Goal: Navigation & Orientation: Find specific page/section

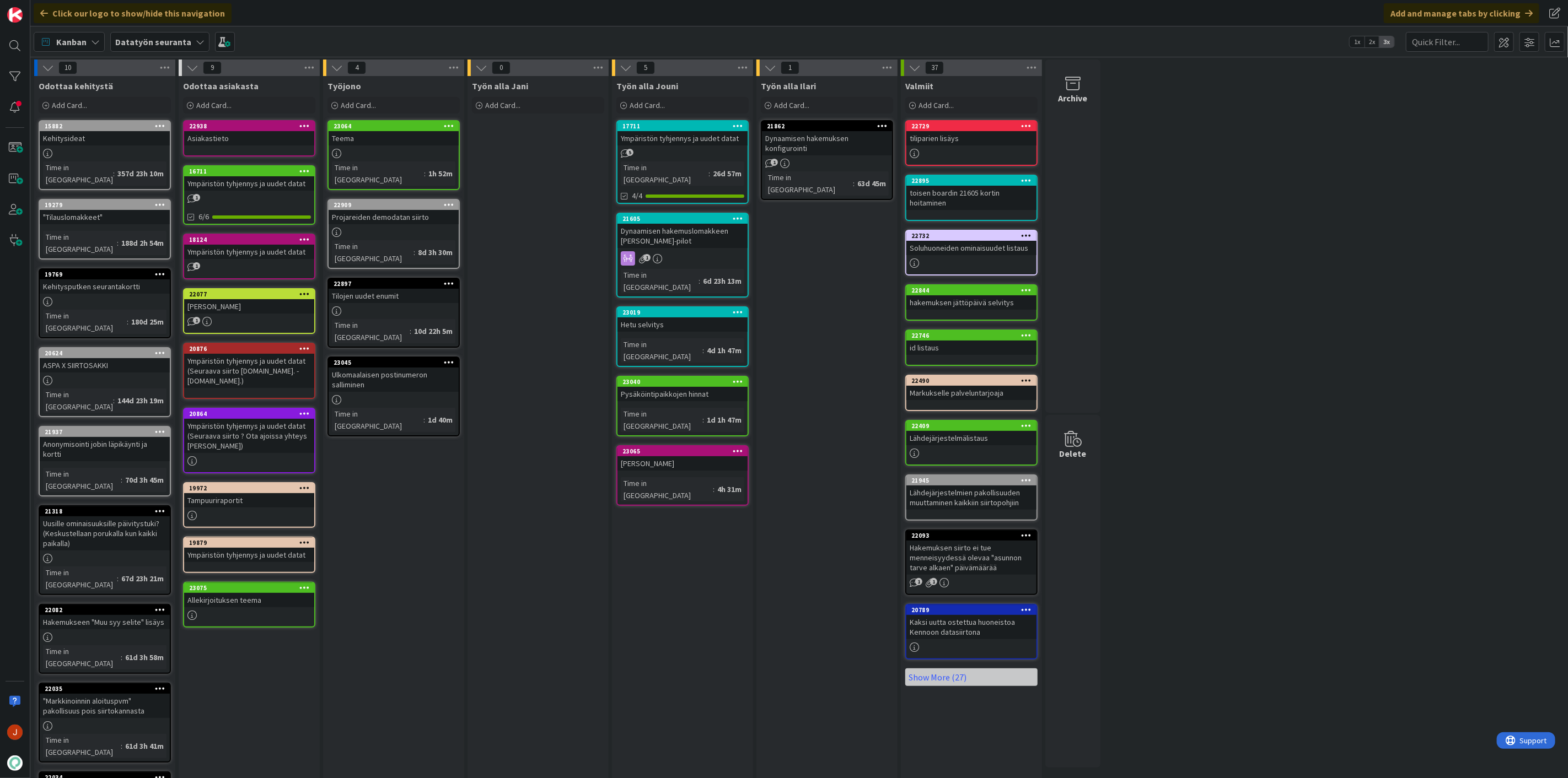
click at [254, 493] on div "Tampuuriraportit" at bounding box center [249, 500] width 130 height 15
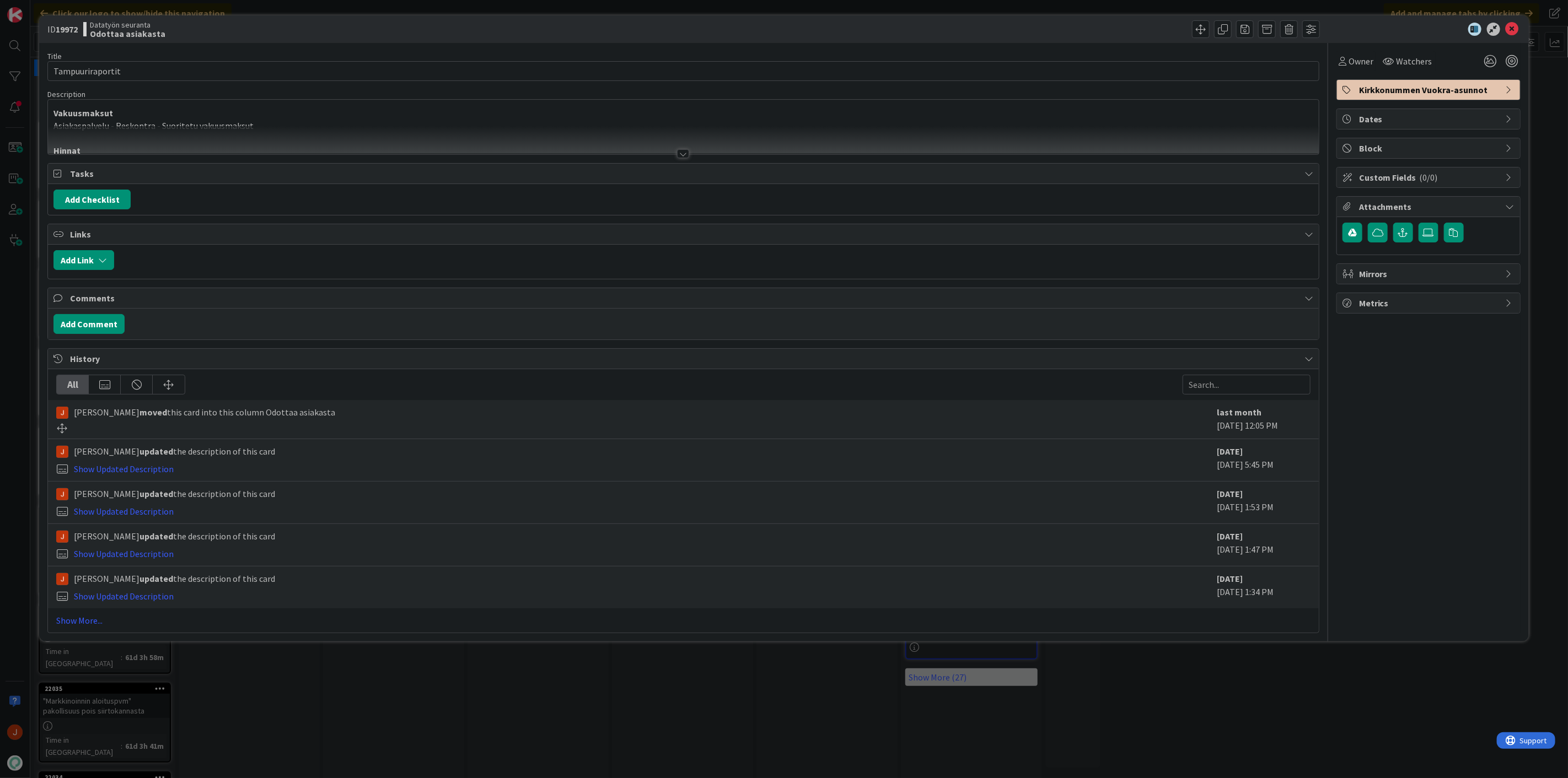
click at [279, 122] on div "Vakuusmaksut Asiakaspalvelu - Reskontra - Suoritetu vakuusmaksut Hinnat Asiakas…" at bounding box center [684, 127] width 1271 height 54
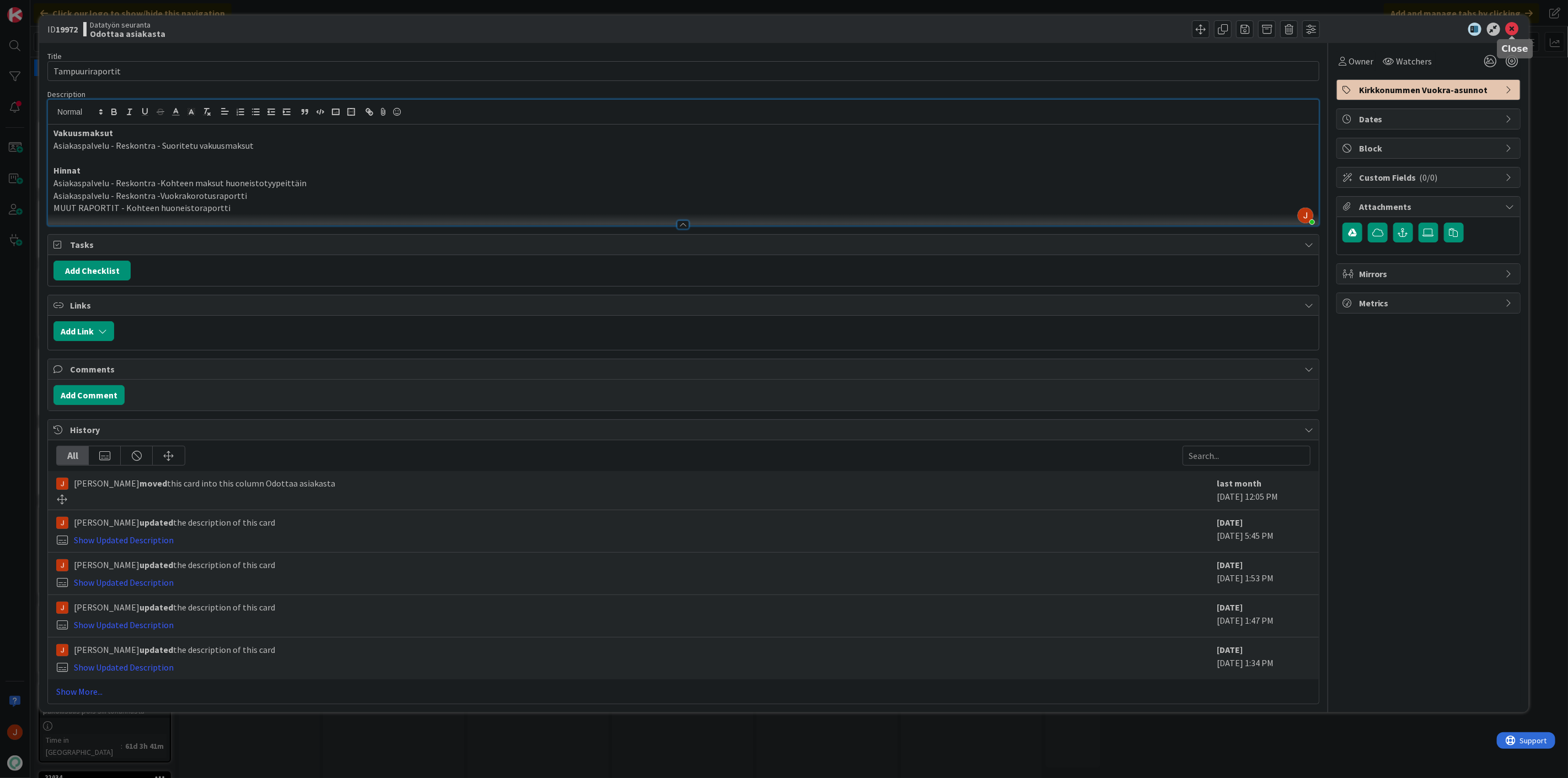
click at [1509, 29] on icon at bounding box center [1512, 28] width 13 height 13
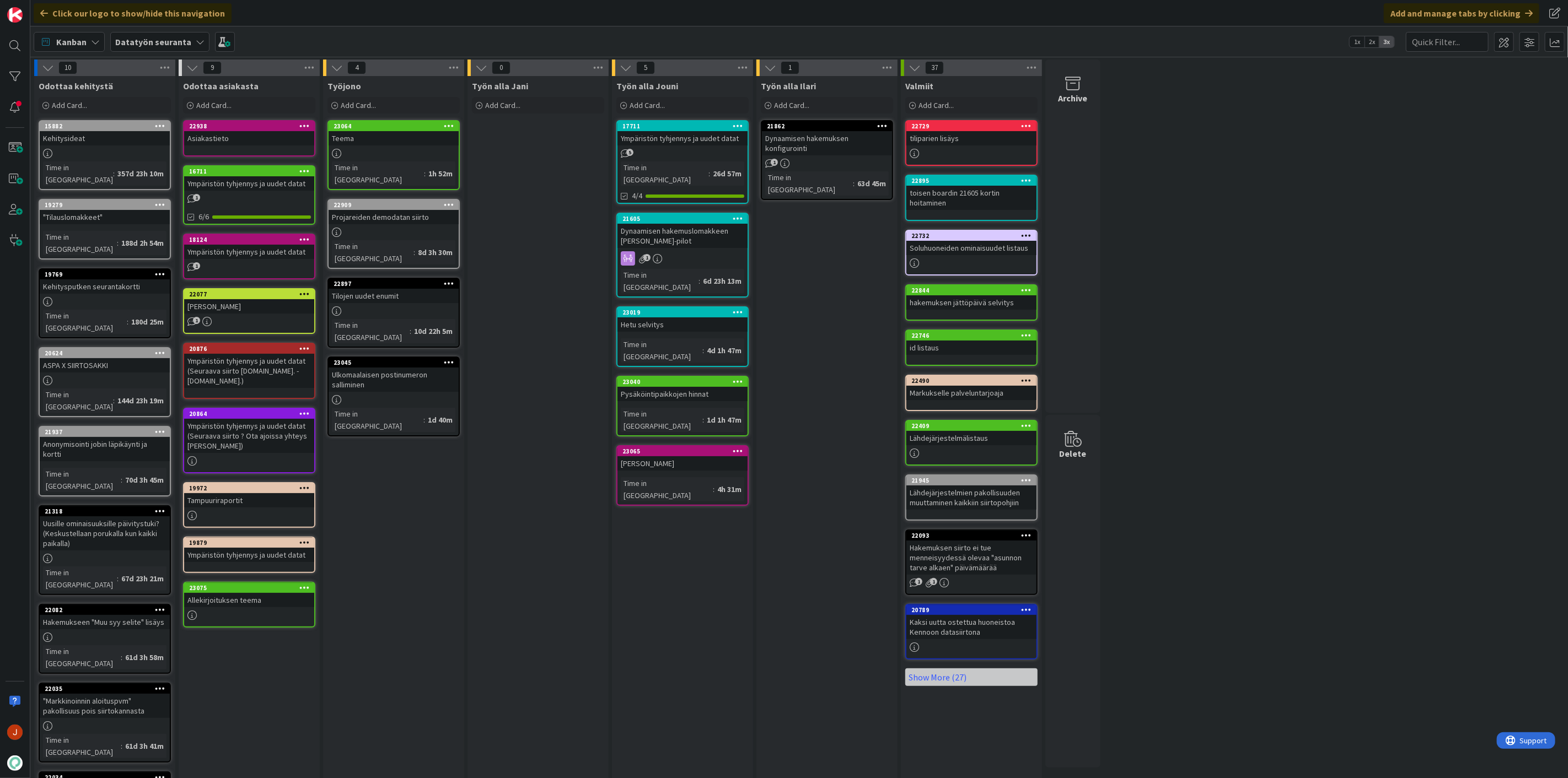
click at [612, 557] on div "Työn alla Jouni Add Card... 17711 Ympäristön tyhjennys ja uudet datat 5 Time in…" at bounding box center [683, 506] width 141 height 861
click at [646, 547] on div "Työn alla Jouni Add Card... 17711 Ympäristön tyhjennys ja uudet datat 5 Time in…" at bounding box center [683, 506] width 141 height 861
